Goal: Task Accomplishment & Management: Manage account settings

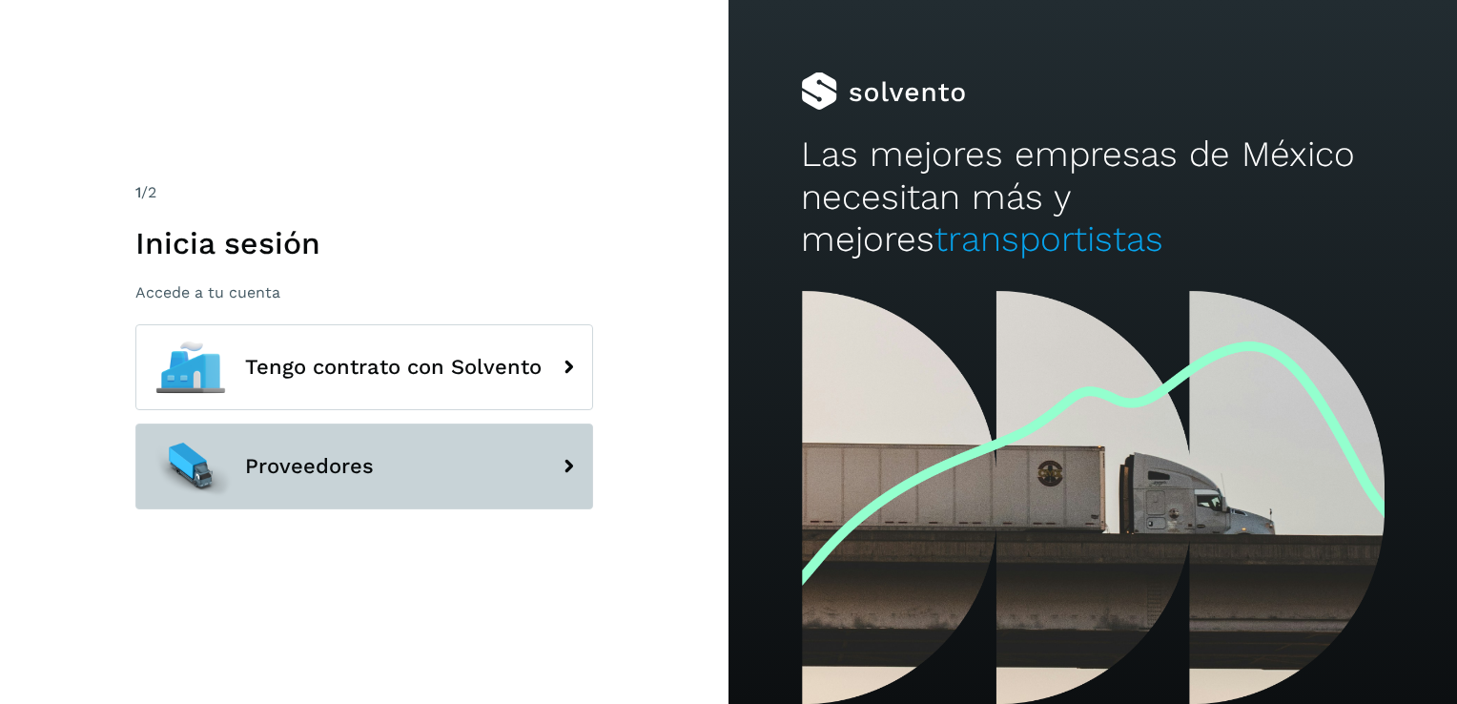
click at [368, 477] on span "Proveedores" at bounding box center [309, 466] width 129 height 23
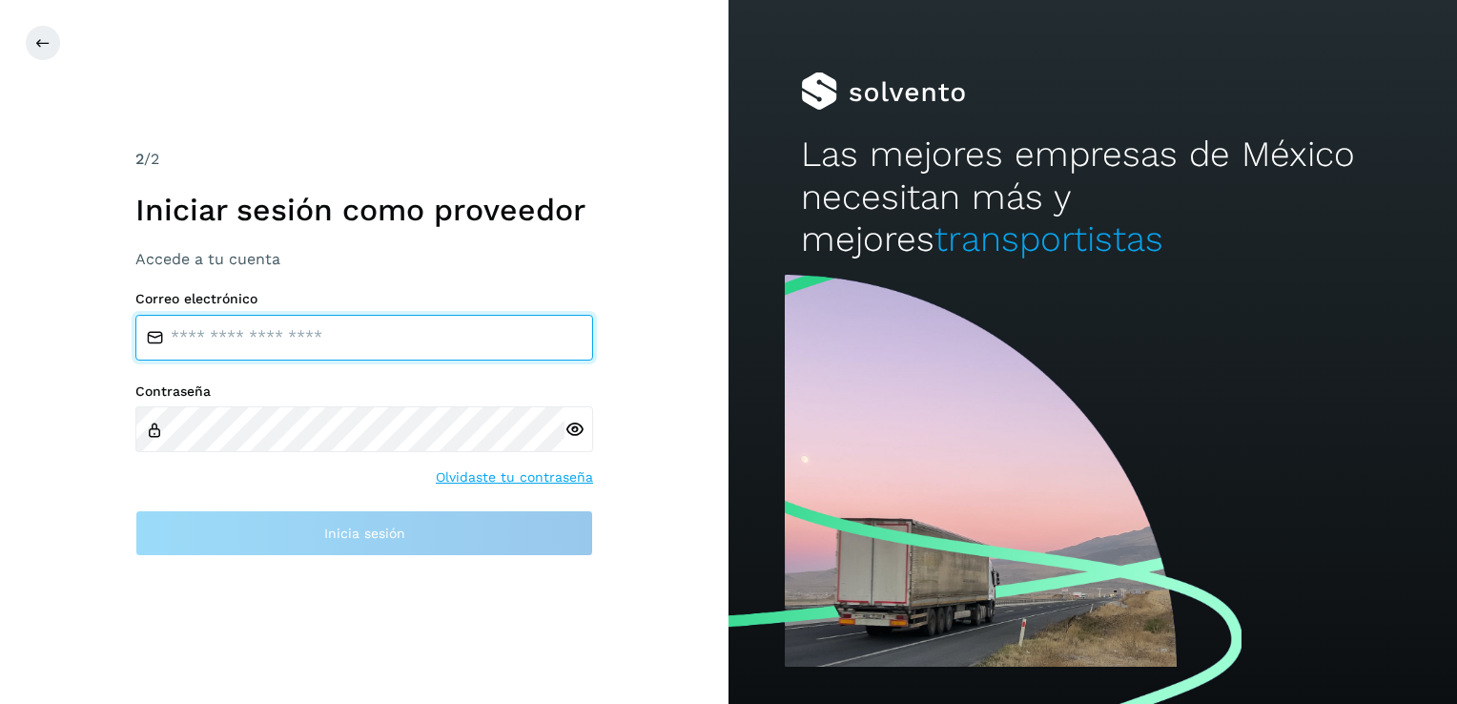
click at [307, 326] on input "email" at bounding box center [364, 338] width 458 height 46
type input "**********"
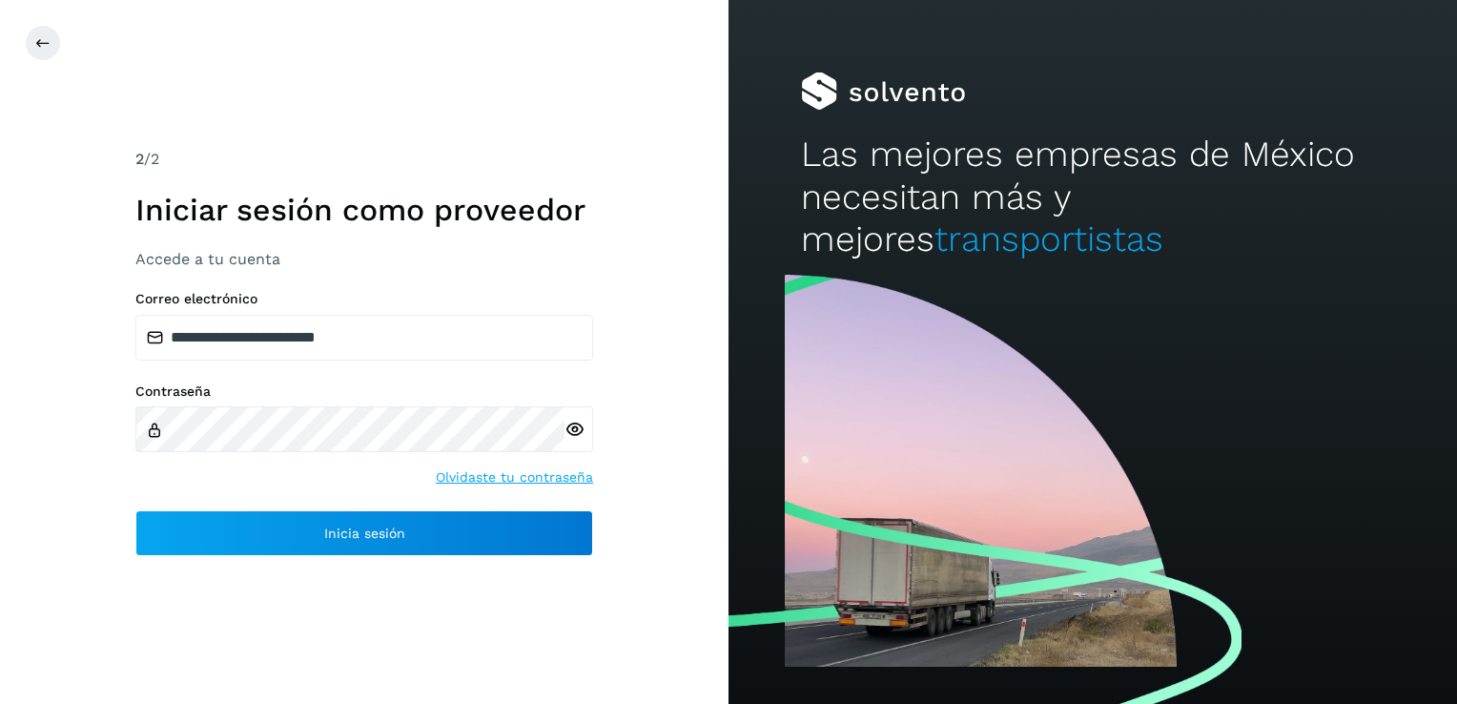
click at [568, 430] on icon at bounding box center [574, 429] width 20 height 20
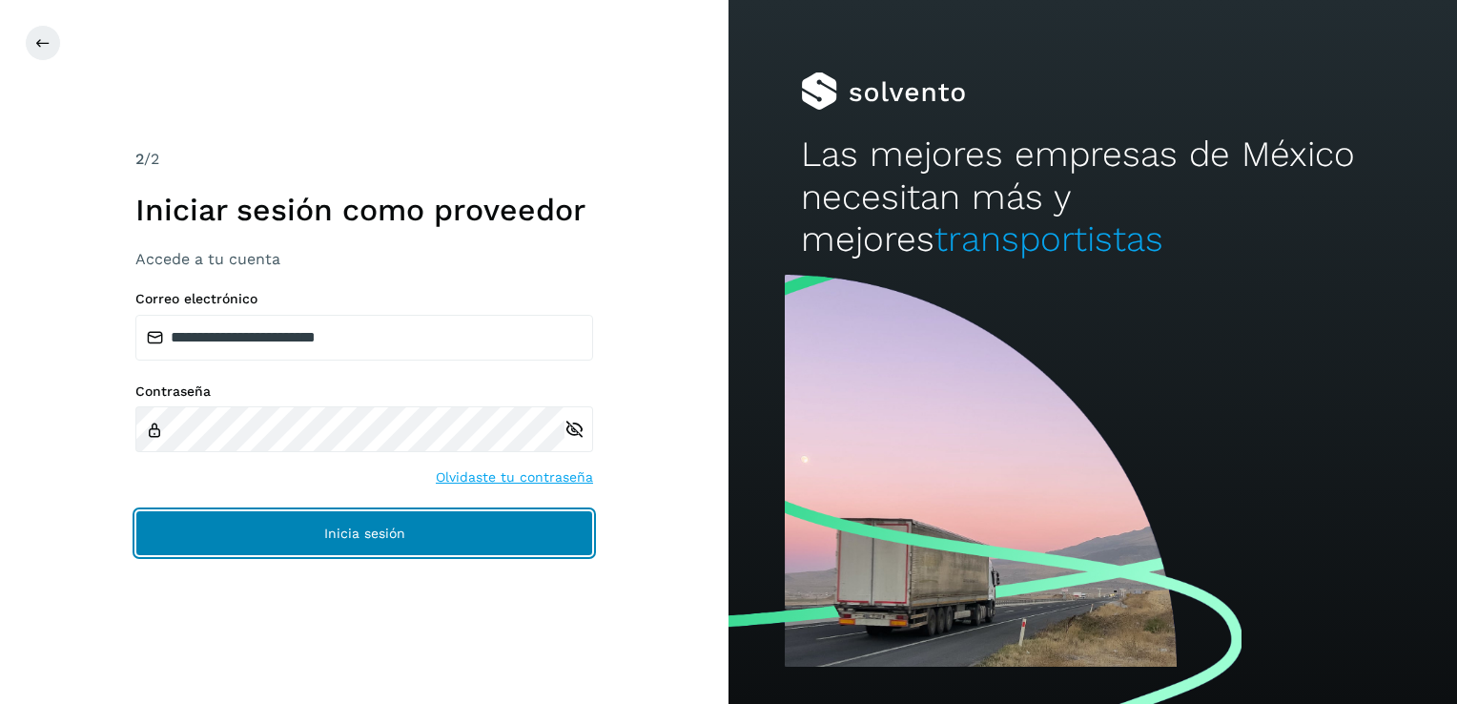
click at [406, 528] on button "Inicia sesión" at bounding box center [364, 533] width 458 height 46
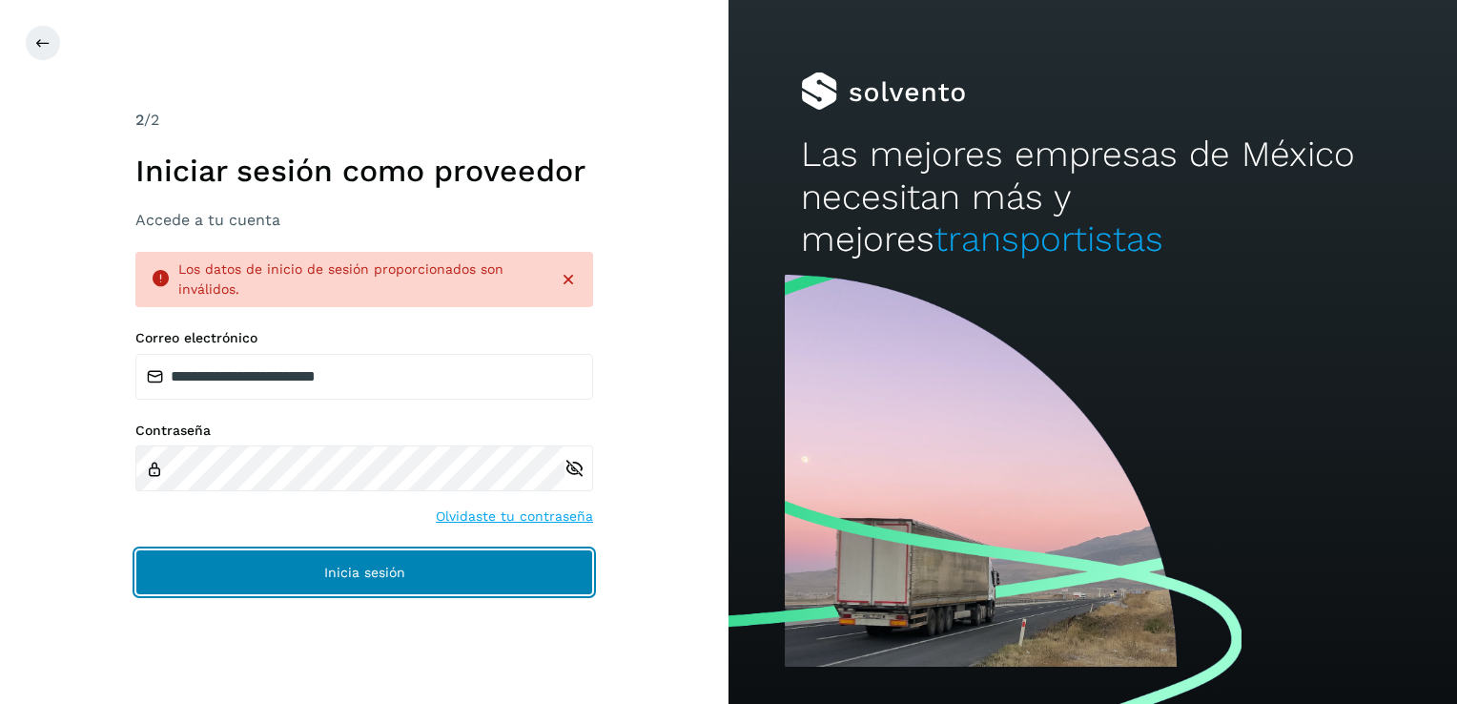
click at [343, 590] on button "Inicia sesión" at bounding box center [364, 572] width 458 height 46
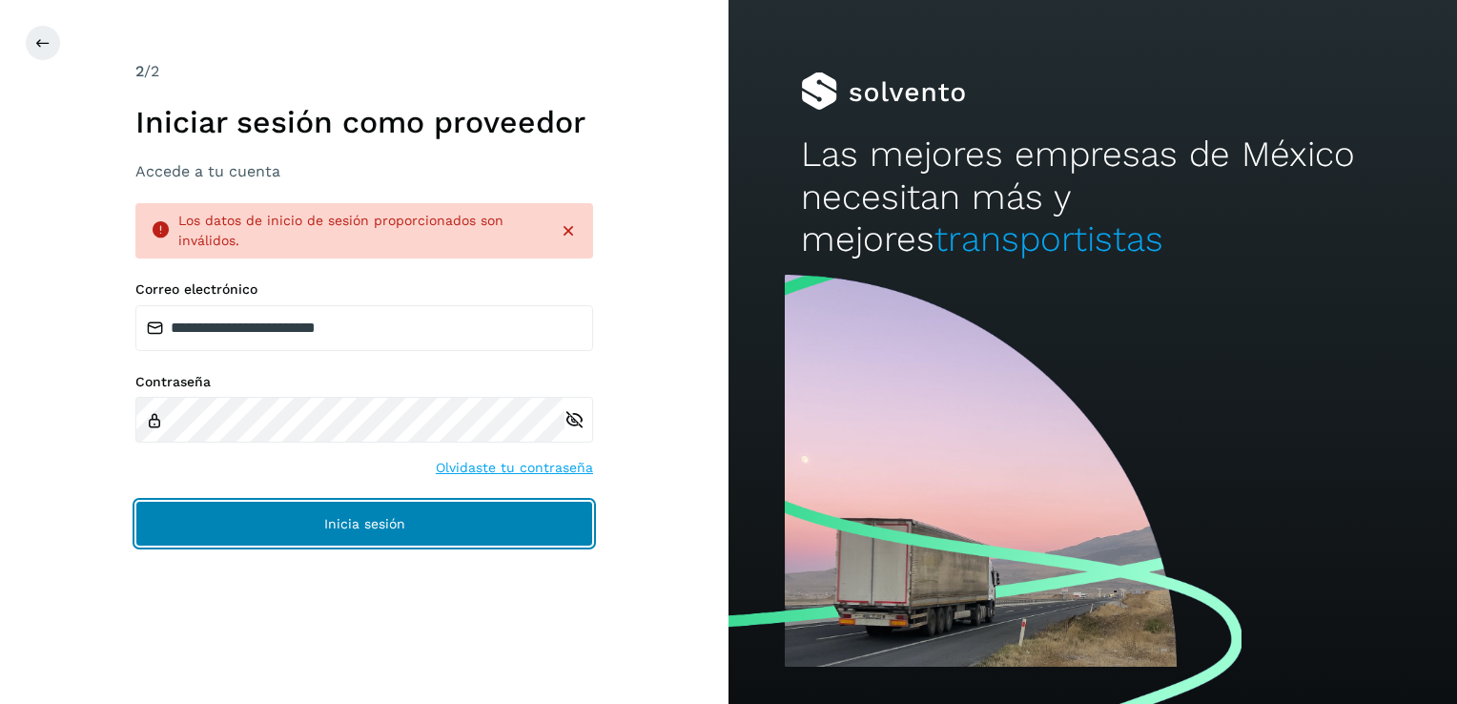
click at [310, 536] on button "Inicia sesión" at bounding box center [364, 523] width 458 height 46
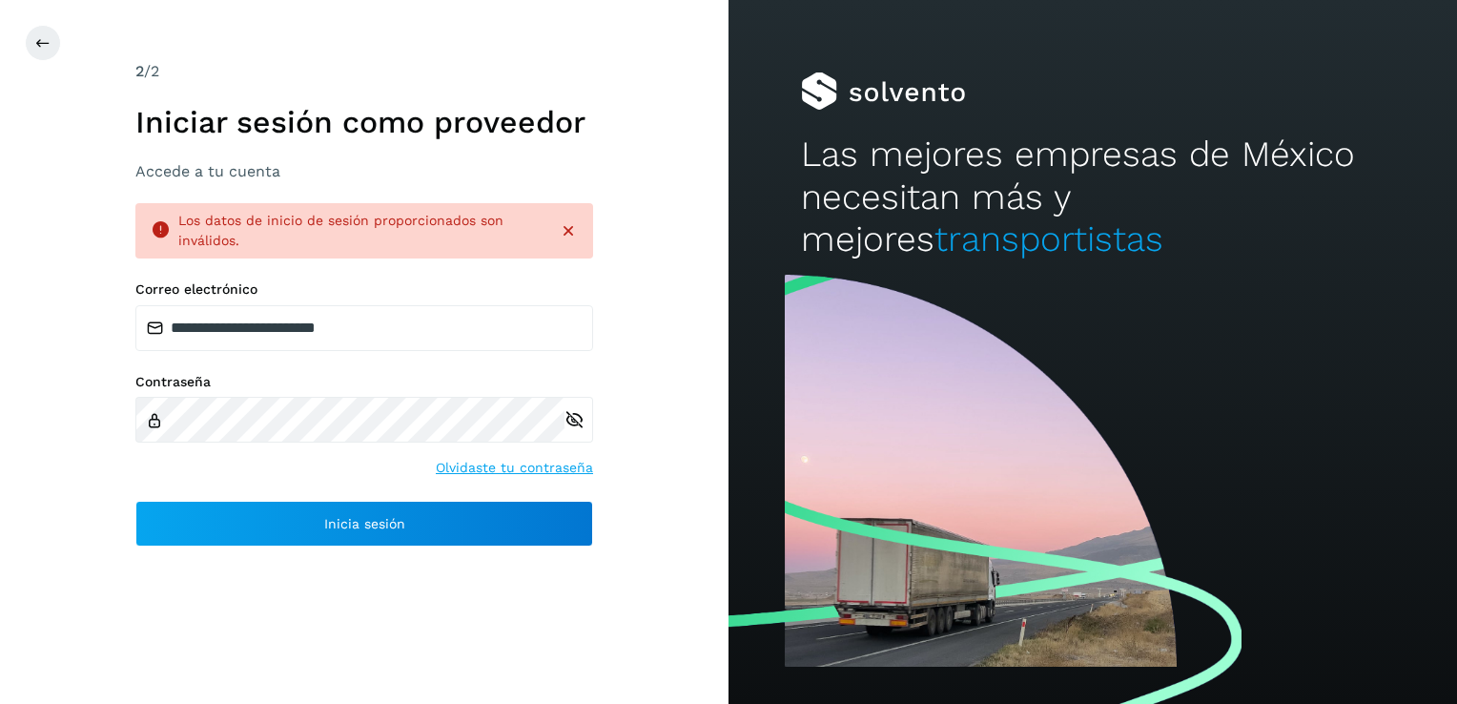
click at [370, 559] on div "**********" at bounding box center [364, 351] width 458 height 583
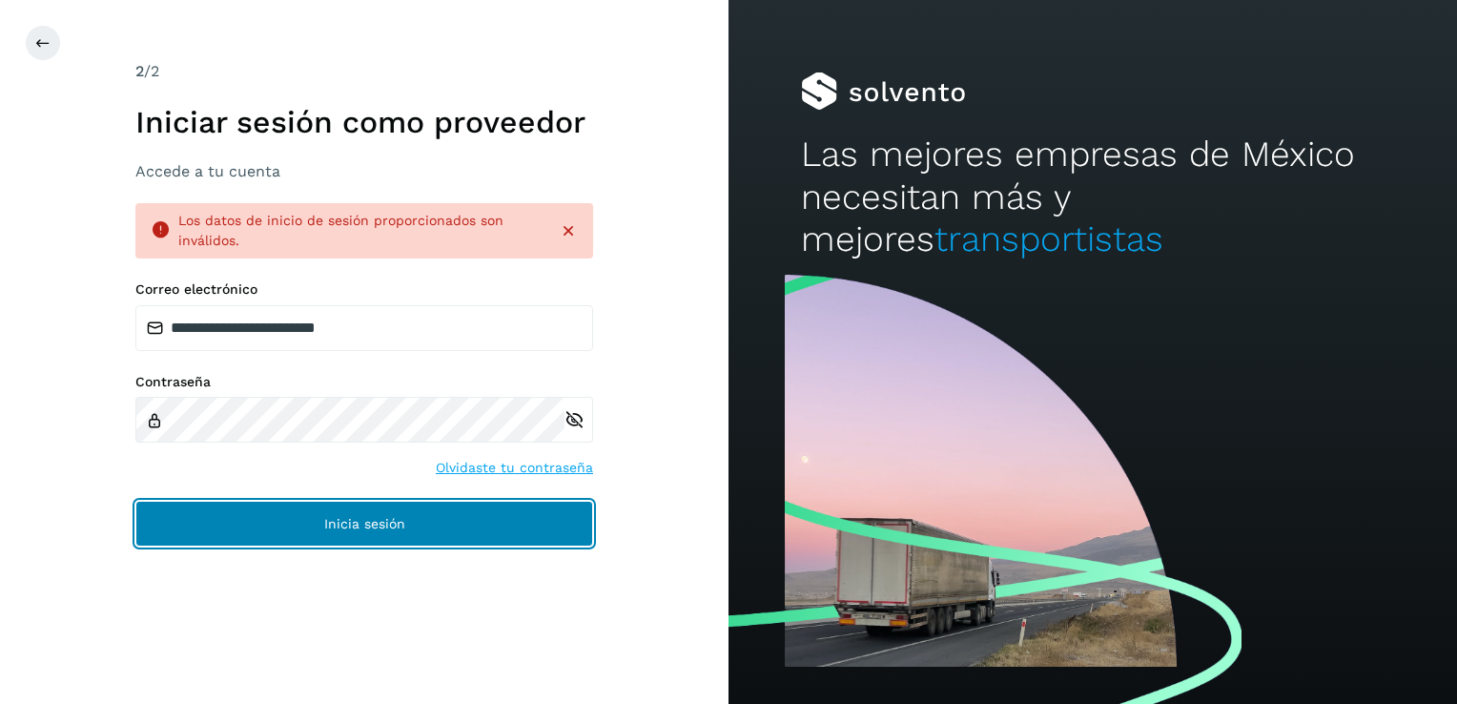
click at [357, 544] on button "Inicia sesión" at bounding box center [364, 523] width 458 height 46
click at [392, 529] on span "Inicia sesión" at bounding box center [364, 523] width 81 height 13
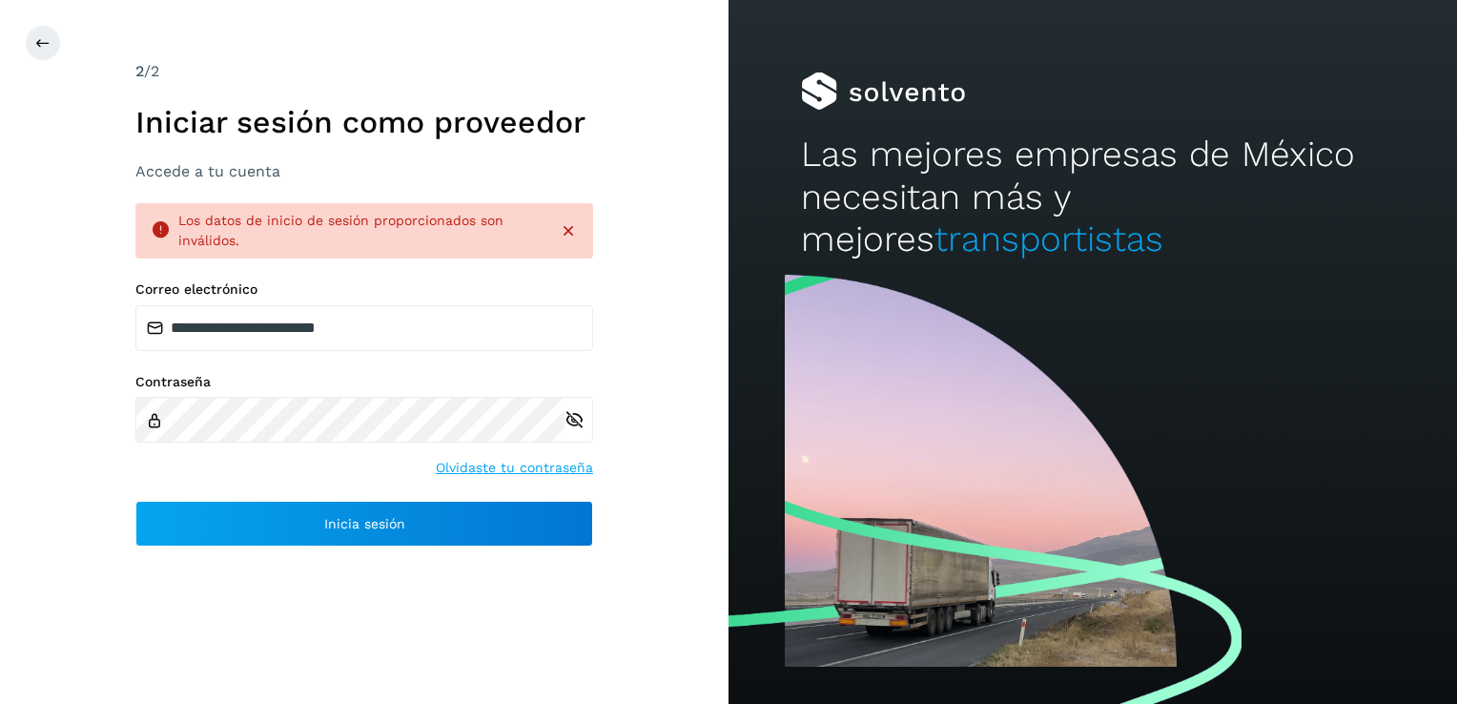
click at [521, 468] on link "Olvidaste tu contraseña" at bounding box center [514, 468] width 157 height 20
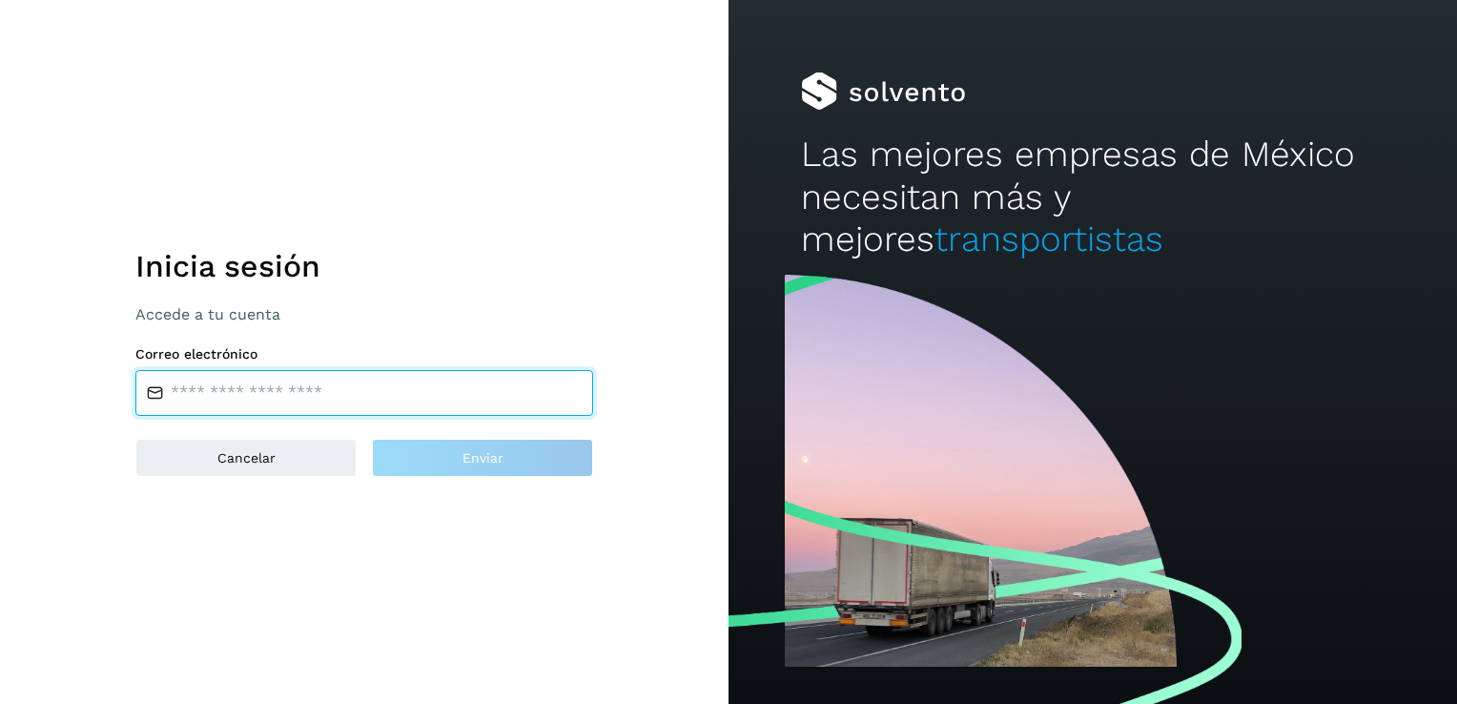
click at [284, 407] on input "email" at bounding box center [364, 393] width 458 height 46
type input "**********"
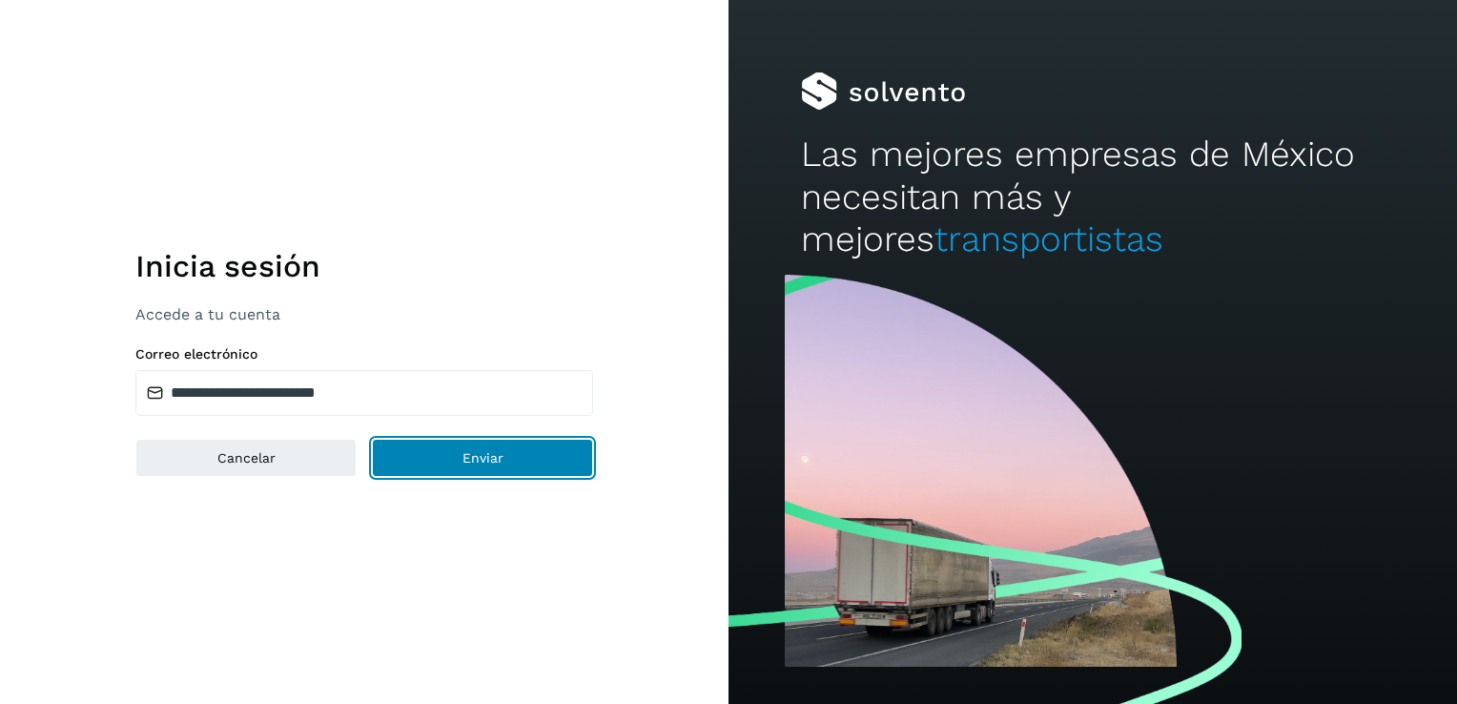
click at [526, 460] on button "Enviar" at bounding box center [482, 458] width 221 height 38
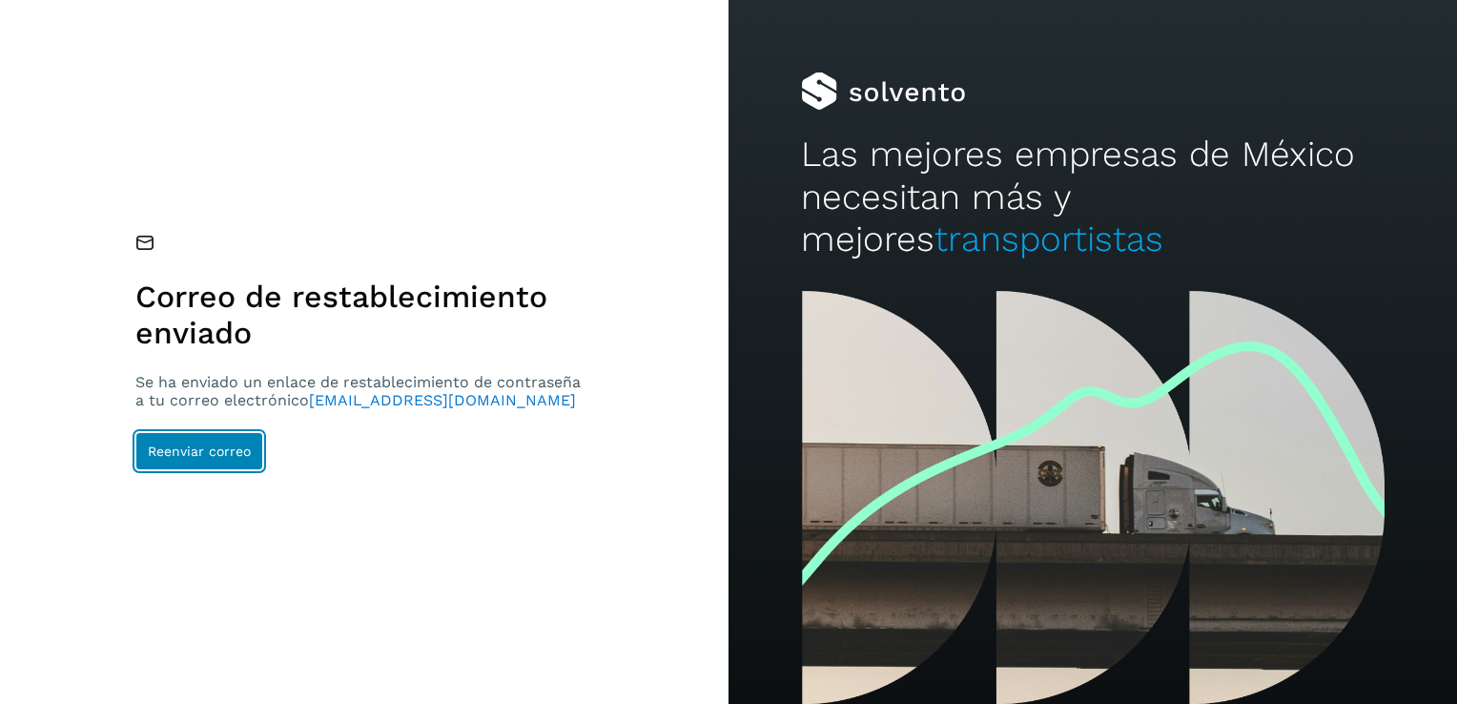
click at [236, 447] on span "Reenviar correo" at bounding box center [199, 450] width 103 height 13
click at [194, 468] on button "Reenviar correo" at bounding box center [199, 451] width 128 height 38
click at [204, 462] on button "Reenviar correo" at bounding box center [199, 451] width 128 height 38
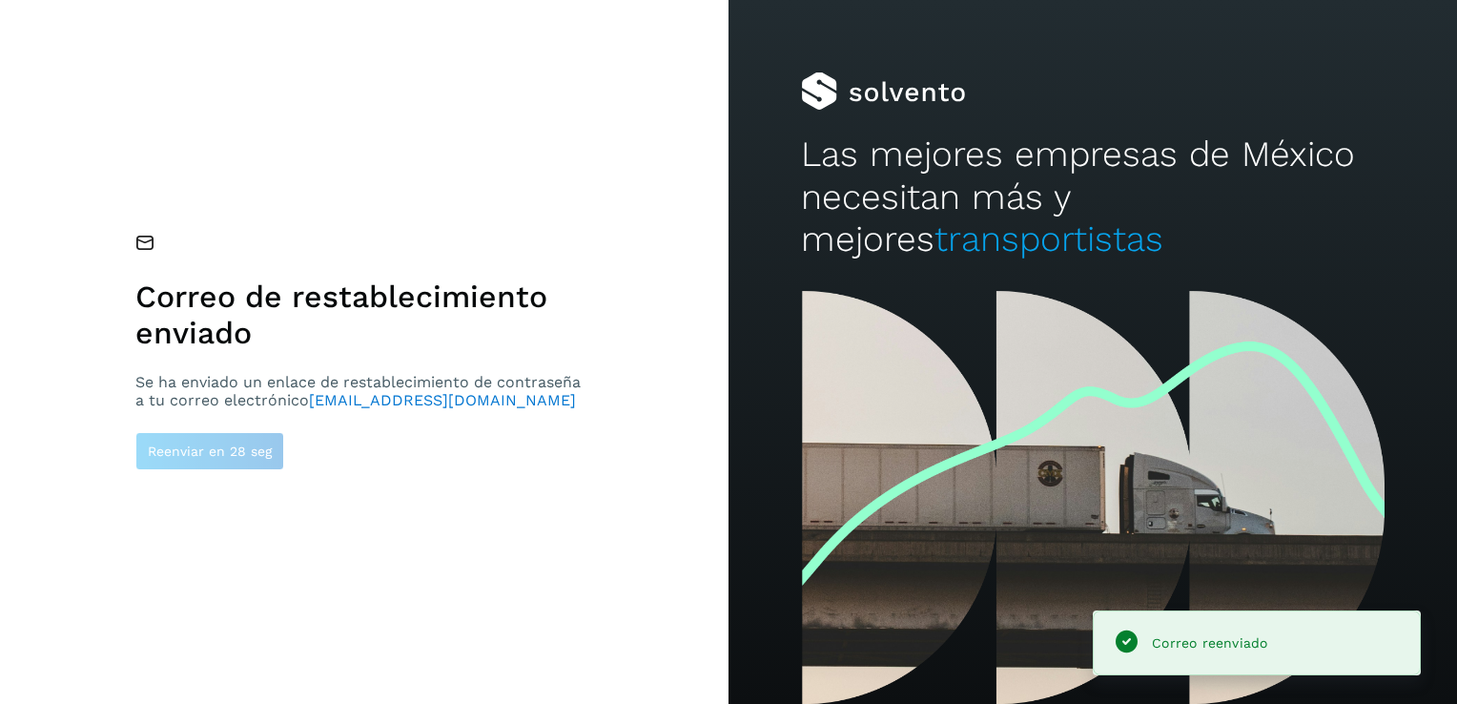
click at [1129, 631] on icon at bounding box center [1126, 641] width 28 height 27
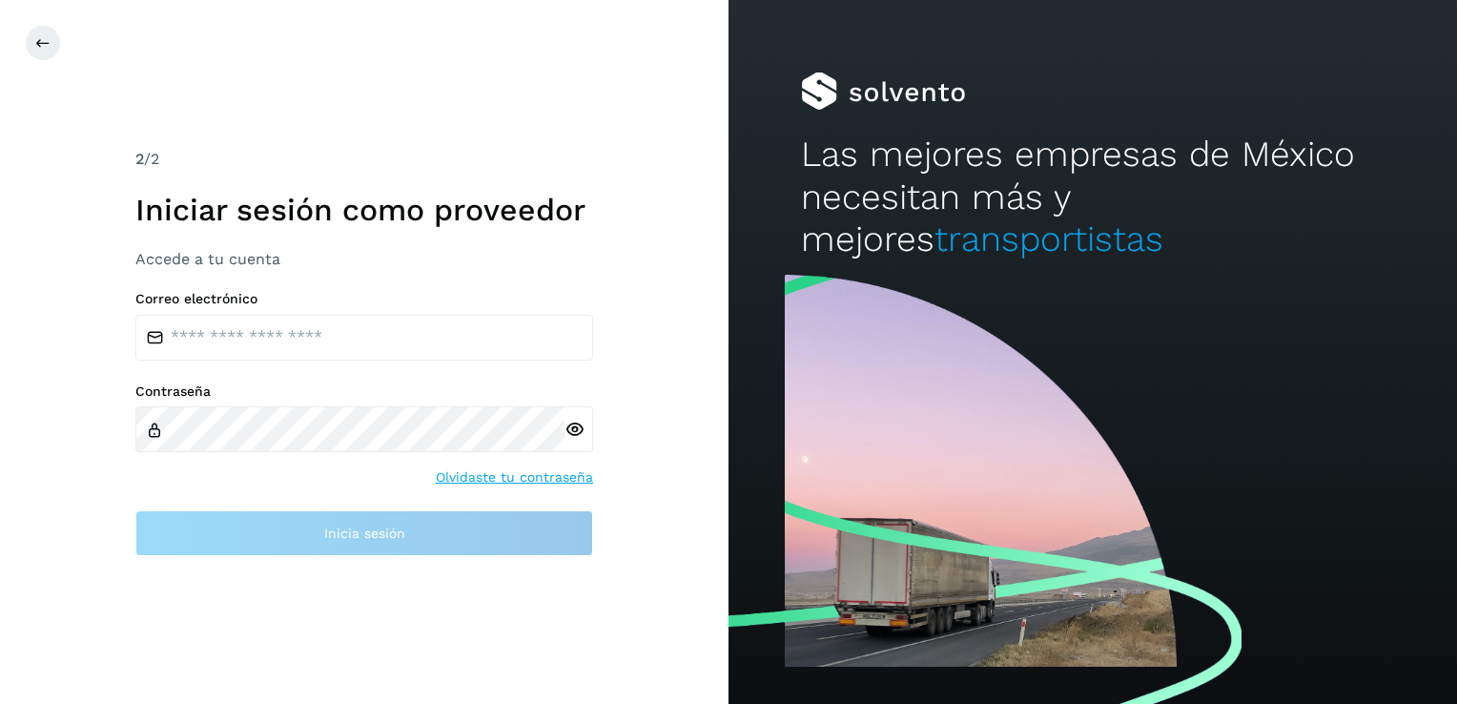
click at [295, 260] on h3 "Accede a tu cuenta" at bounding box center [364, 259] width 458 height 18
click at [1214, 300] on div at bounding box center [1092, 486] width 728 height 436
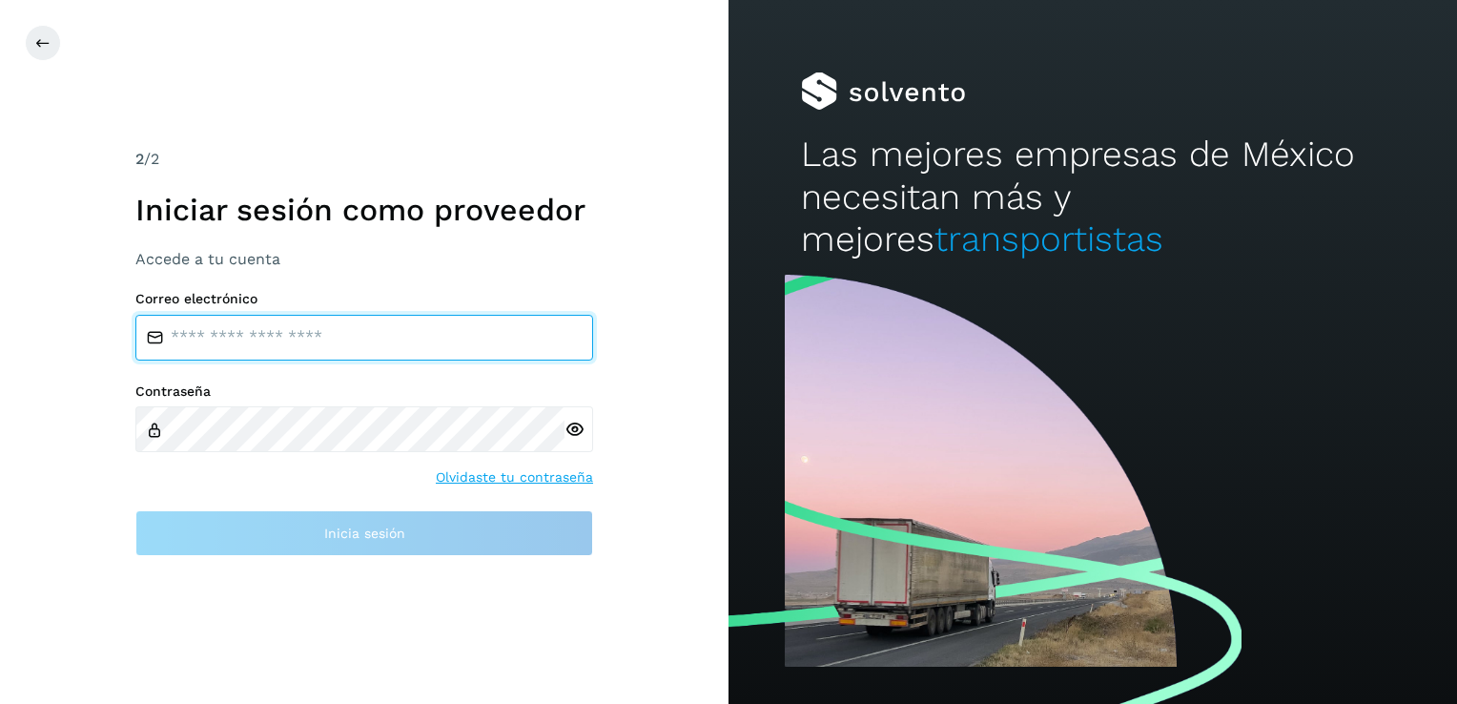
click at [240, 331] on input "email" at bounding box center [364, 338] width 458 height 46
type input "**********"
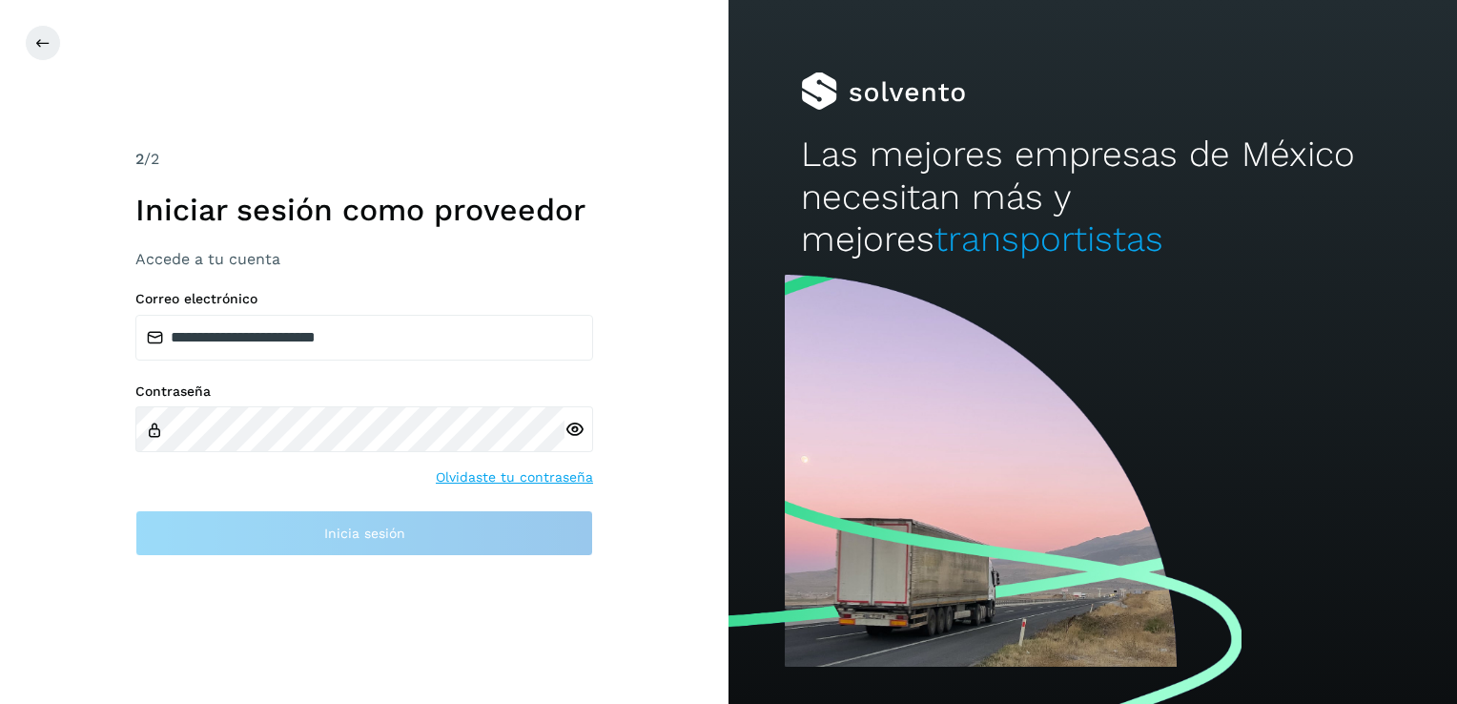
click at [568, 429] on div at bounding box center [578, 429] width 29 height 46
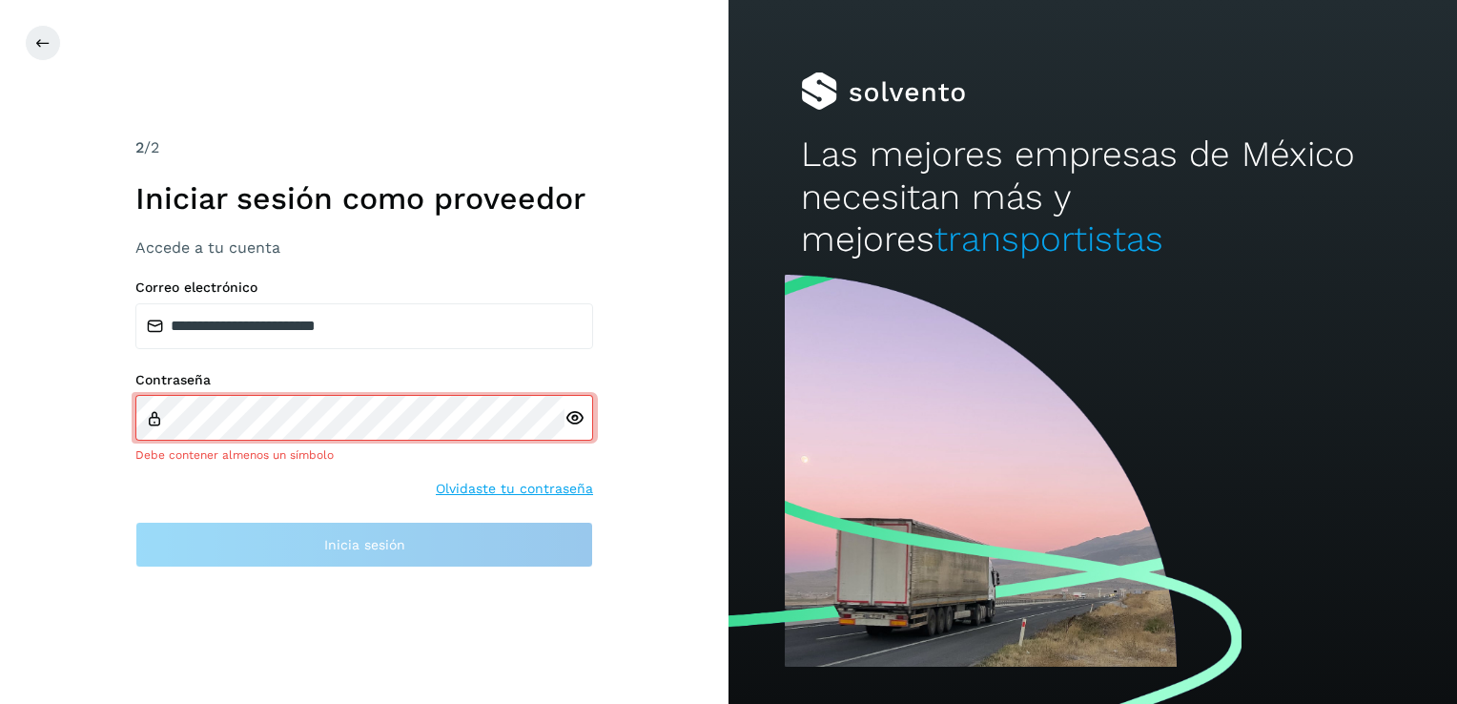
click at [570, 414] on icon at bounding box center [574, 418] width 20 height 20
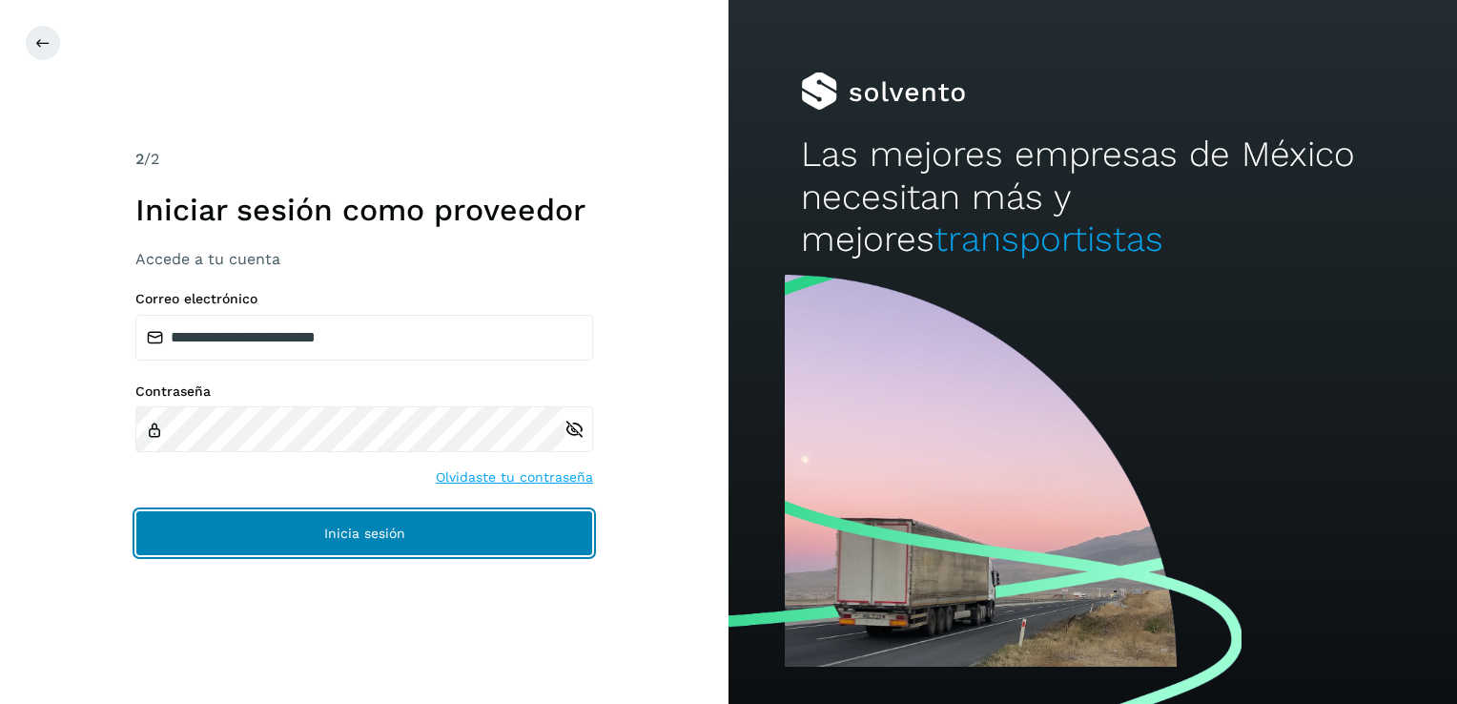
click at [347, 526] on span "Inicia sesión" at bounding box center [364, 532] width 81 height 13
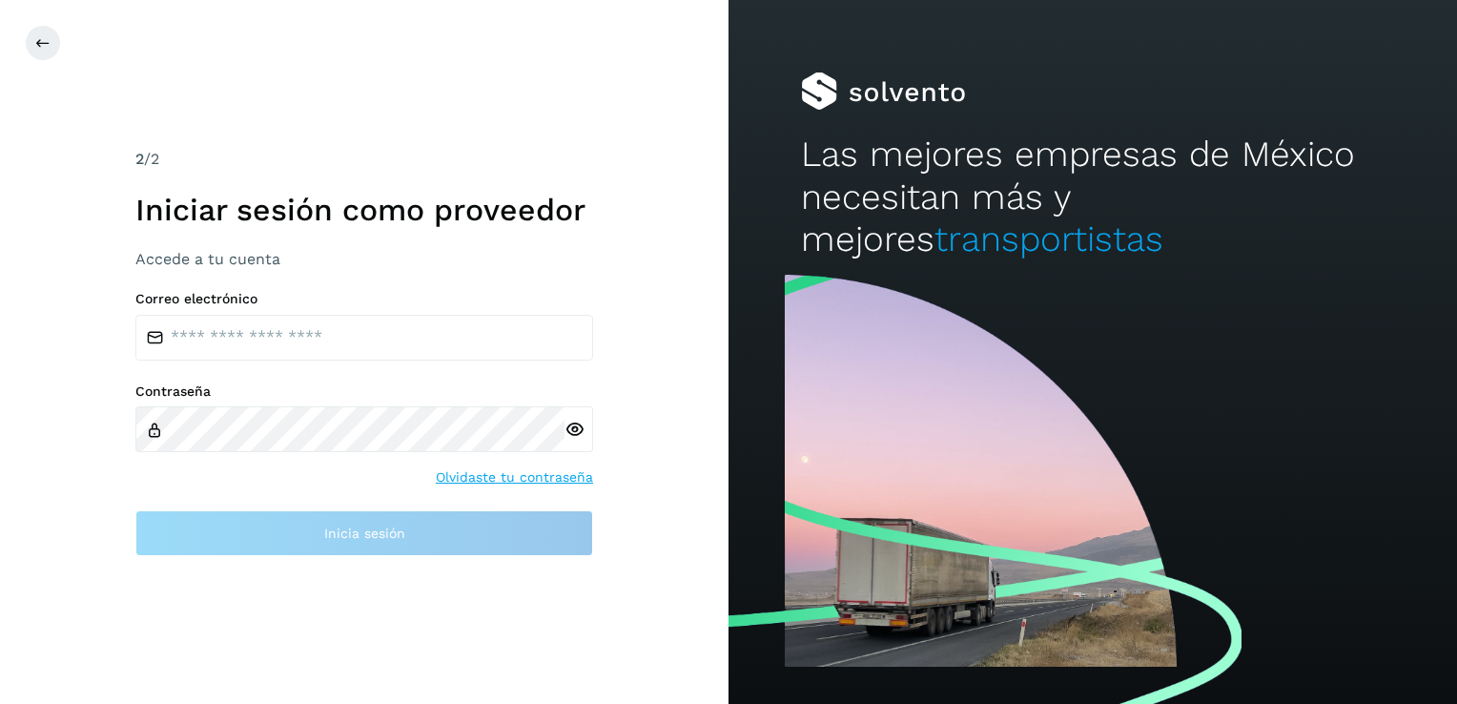
click at [1099, 180] on h2 "Las mejores empresas de México necesitan más y mejores transportistas" at bounding box center [1092, 196] width 582 height 127
